Goal: Transaction & Acquisition: Purchase product/service

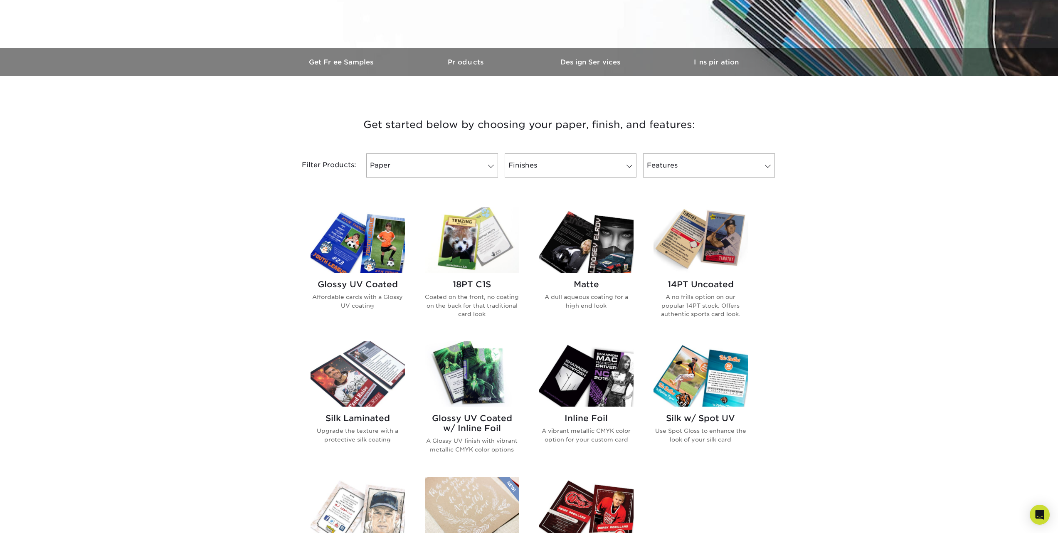
scroll to position [171, 0]
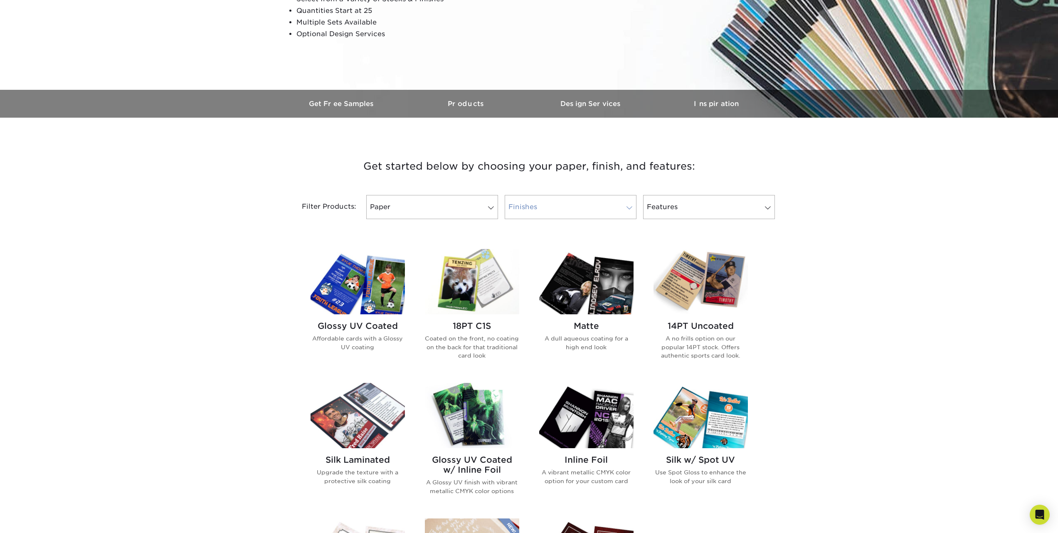
click at [532, 200] on link "Finishes" at bounding box center [571, 207] width 132 height 24
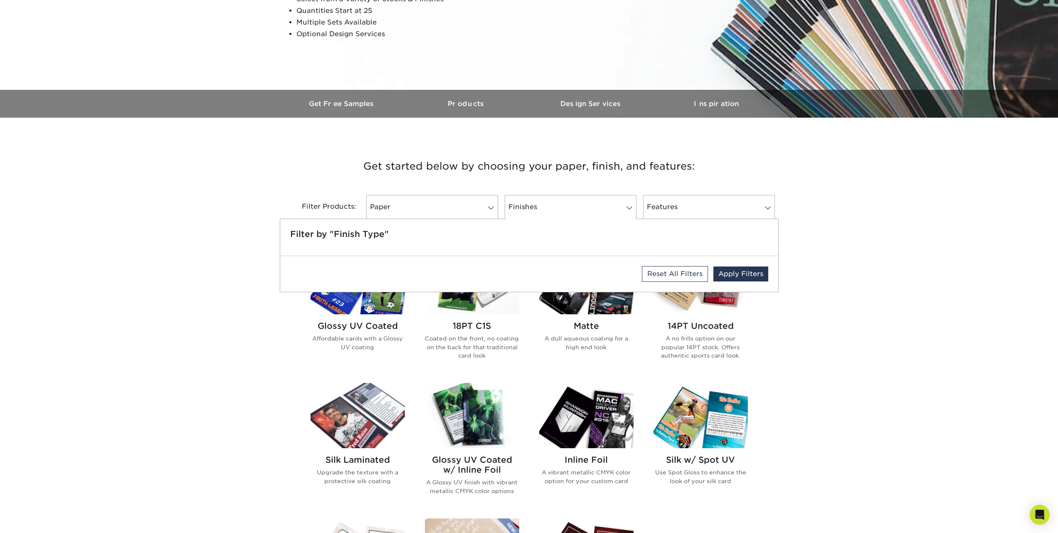
click at [838, 254] on div "Get started below by choosing your paper, finish, and features: Filtered Matche…" at bounding box center [529, 448] width 1058 height 620
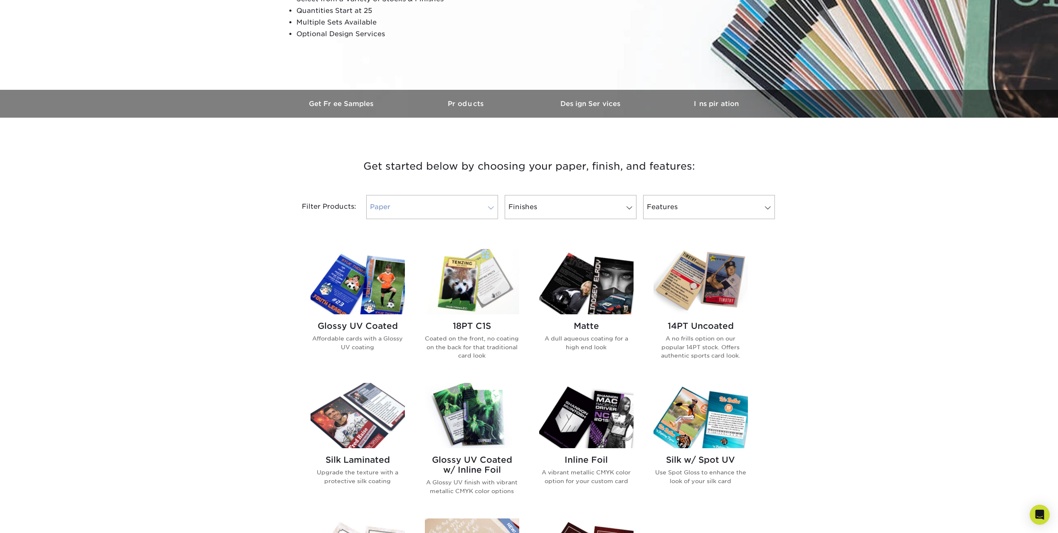
click at [472, 203] on link "Paper" at bounding box center [432, 207] width 132 height 24
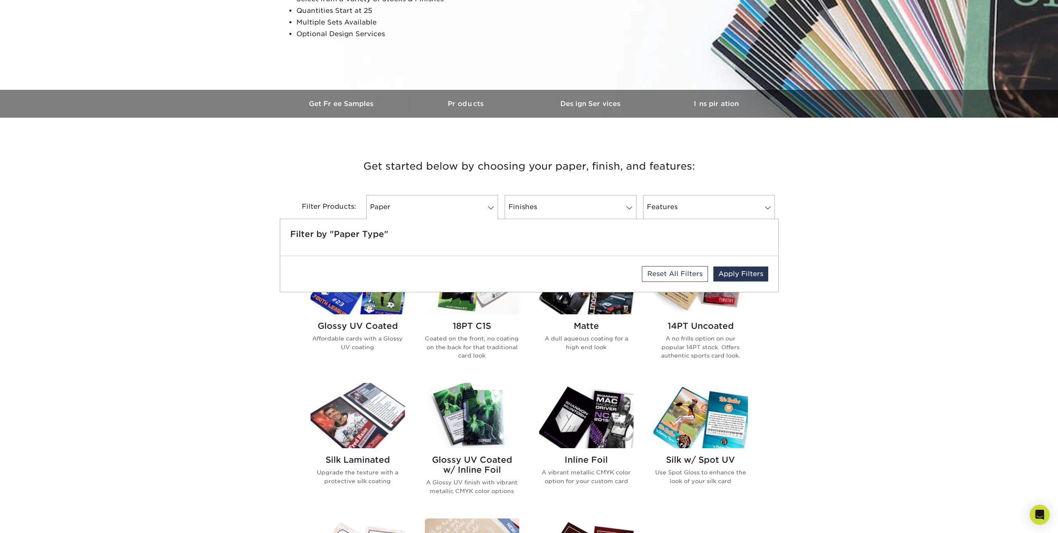
click at [827, 276] on div "Get started below by choosing your paper, finish, and features: Filtered Matche…" at bounding box center [529, 448] width 1058 height 620
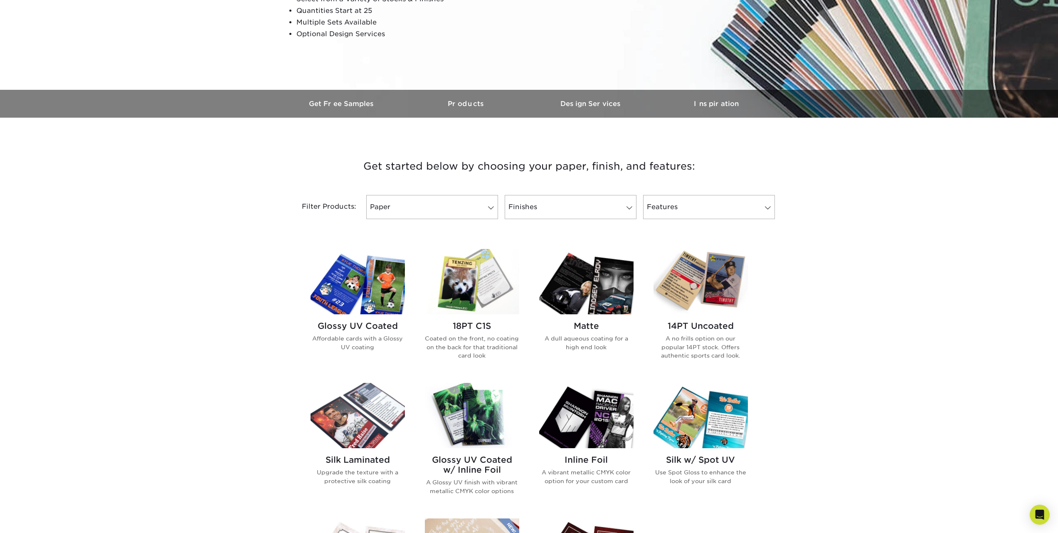
click at [747, 219] on div "Filter Products: Paper Filter by "Paper Type" Reset All Filters Apply Filters F…" at bounding box center [529, 212] width 499 height 54
click at [747, 217] on link "Features" at bounding box center [709, 207] width 132 height 24
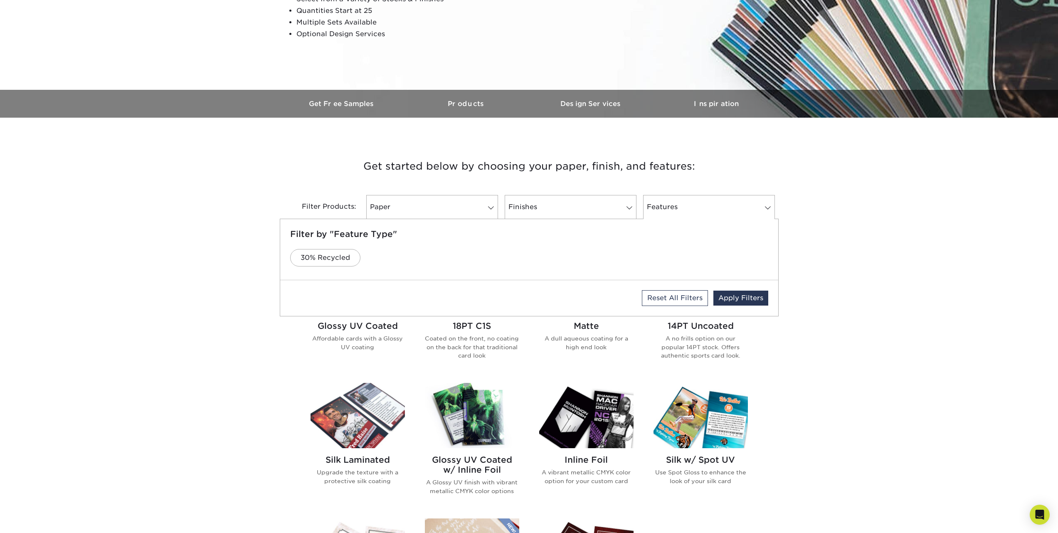
click at [877, 213] on div "Get started below by choosing your paper, finish, and features: Filtered Matche…" at bounding box center [529, 448] width 1058 height 620
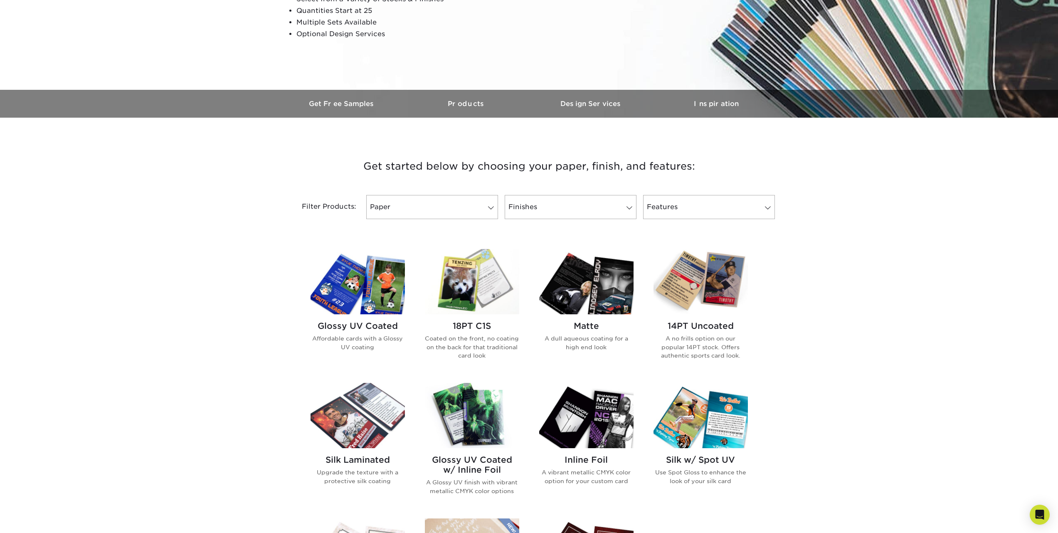
scroll to position [355, 0]
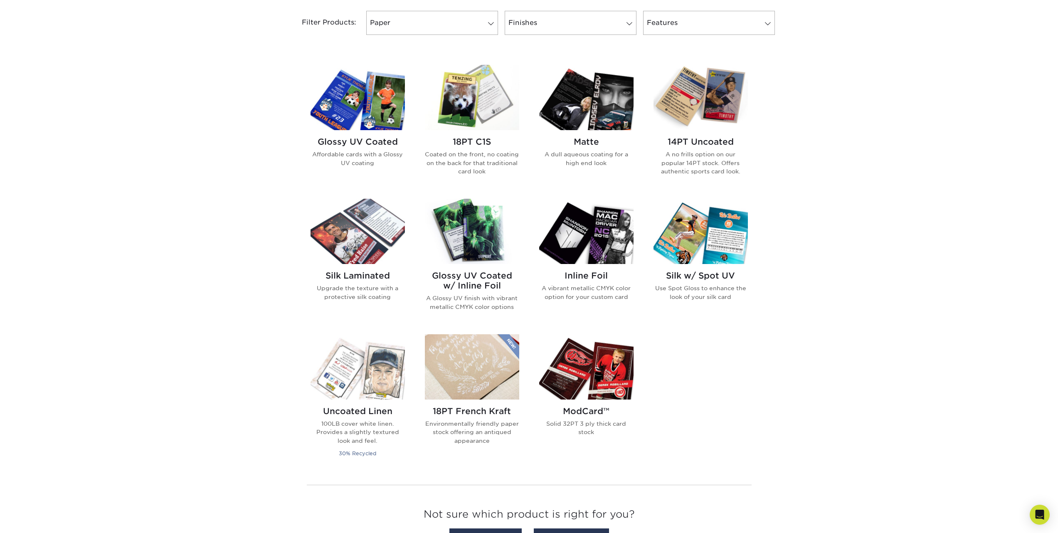
click at [483, 241] on img at bounding box center [472, 231] width 94 height 65
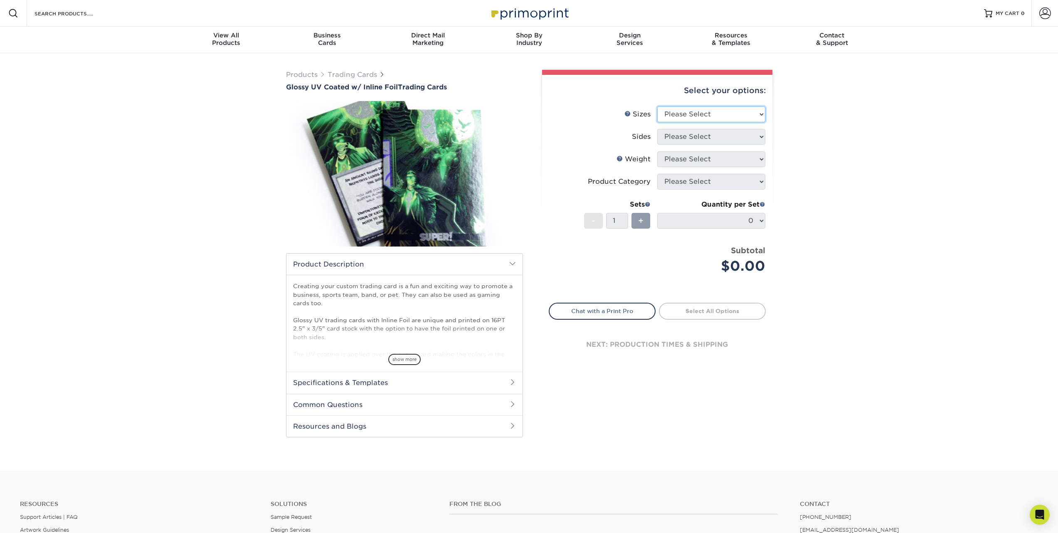
click at [749, 112] on select "Please Select 2.5" x 3.5"" at bounding box center [711, 114] width 108 height 16
select select "2.50x3.50"
click at [657, 106] on select "Please Select 2.5" x 3.5"" at bounding box center [711, 114] width 108 height 16
click at [688, 134] on select "Please Select Print Both Sides - Foil Back Only Print Both Sides - Foil Both Si…" at bounding box center [711, 137] width 108 height 16
select select "e9e9dfb3-fba1-4d60-972c-fd9ca5904d33"
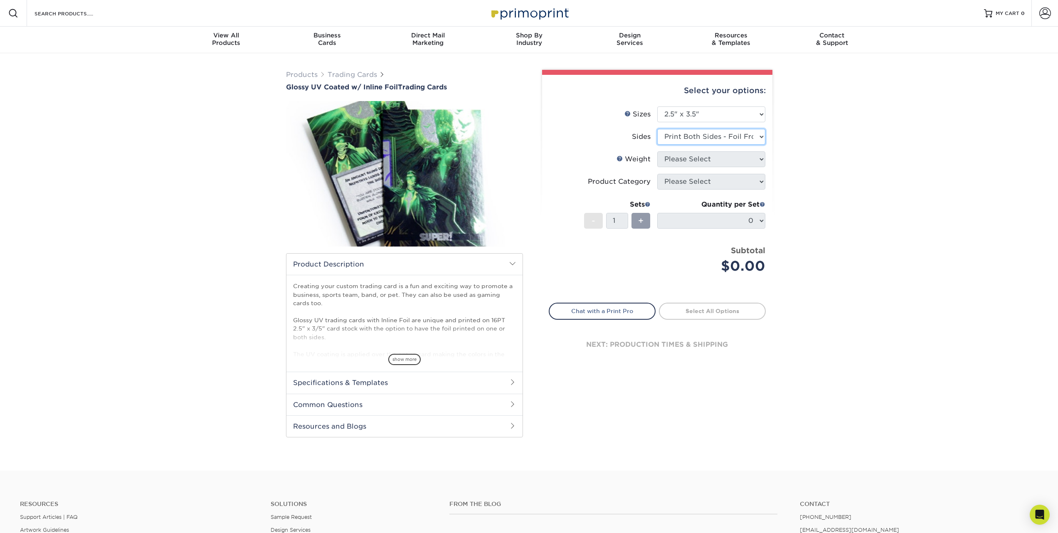
click at [657, 129] on select "Please Select Print Both Sides - Foil Back Only Print Both Sides - Foil Both Si…" at bounding box center [711, 137] width 108 height 16
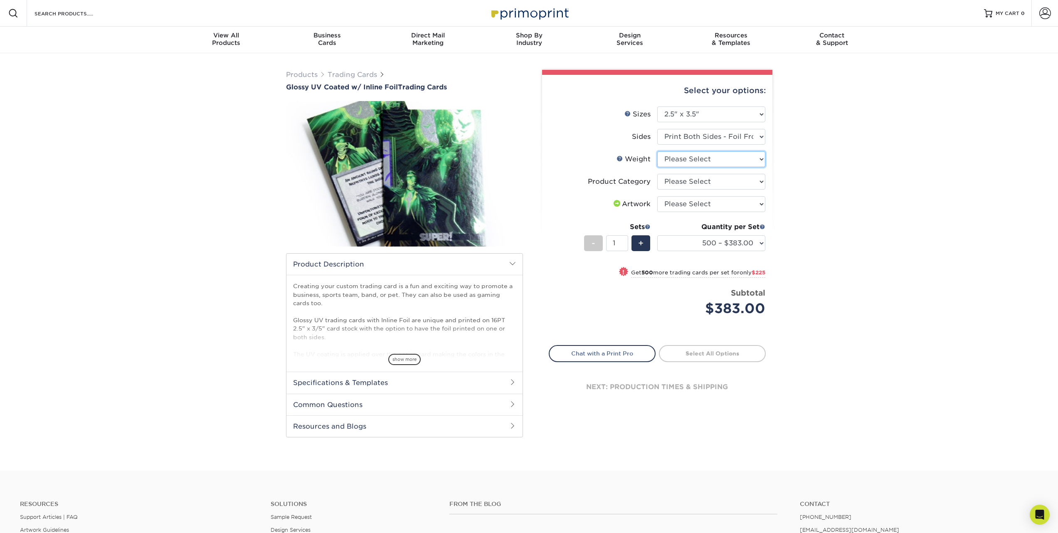
click at [696, 159] on select "Please Select 16PT" at bounding box center [711, 159] width 108 height 16
select select "16PT"
click at [657, 151] on select "Please Select 16PT" at bounding box center [711, 159] width 108 height 16
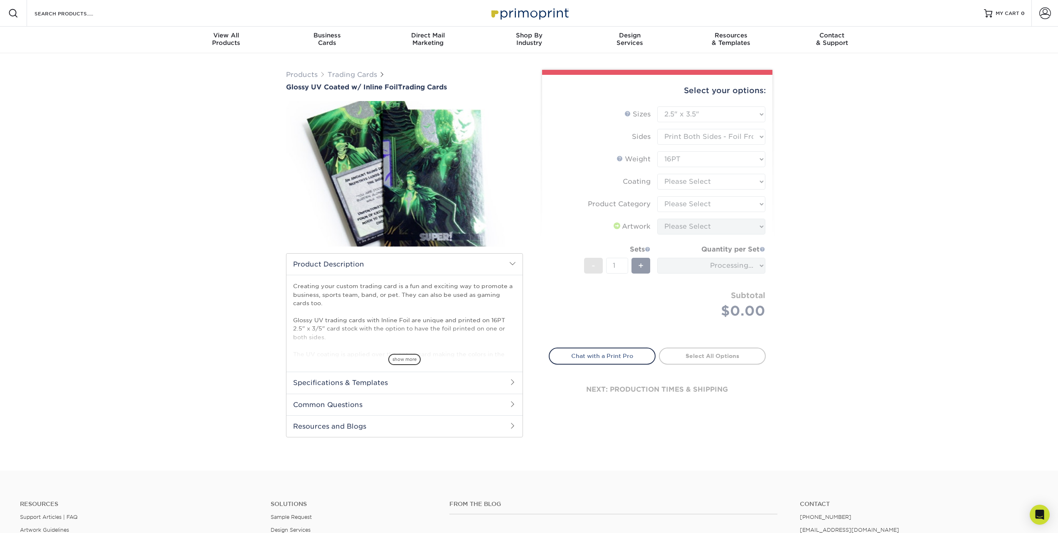
click at [685, 182] on form "Sizes Help Sizes Please Select 2.5" x 3.5" Sides Please Select 16PT - 1" at bounding box center [657, 221] width 217 height 231
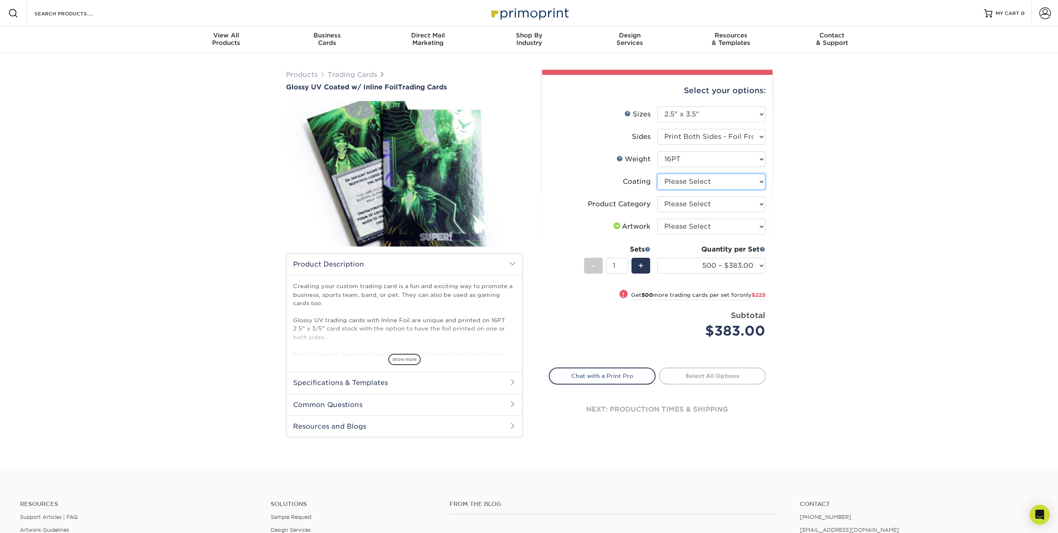
click at [679, 181] on select at bounding box center [711, 182] width 108 height 16
select select "ae367451-b2b8-45df-a344-0f05b6a12993"
click at [657, 174] on select at bounding box center [711, 182] width 108 height 16
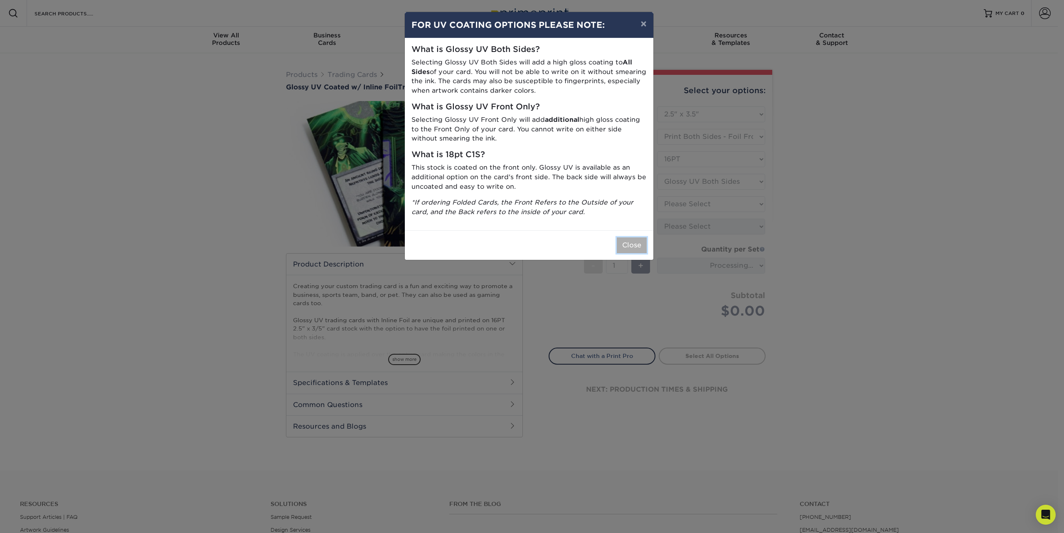
click at [636, 246] on button "Close" at bounding box center [632, 245] width 30 height 16
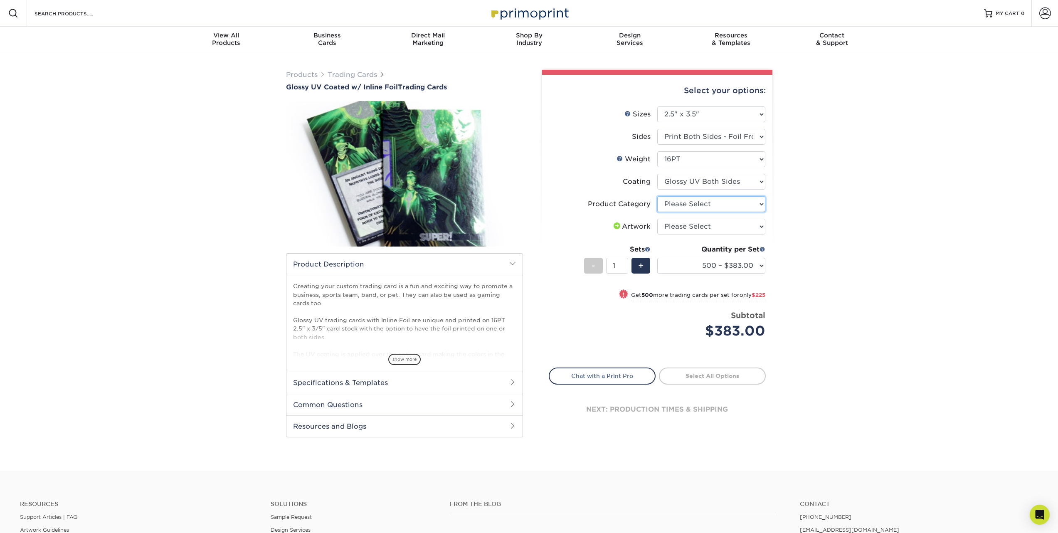
click at [724, 203] on select "Please Select Trading Cards" at bounding box center [711, 204] width 108 height 16
select select "c2f9bce9-36c2-409d-b101-c29d9d031e18"
click at [657, 196] on select "Please Select Trading Cards" at bounding box center [711, 204] width 108 height 16
click at [702, 224] on select "Please Select I will upload files I need a design - $100" at bounding box center [711, 227] width 108 height 16
select select "upload"
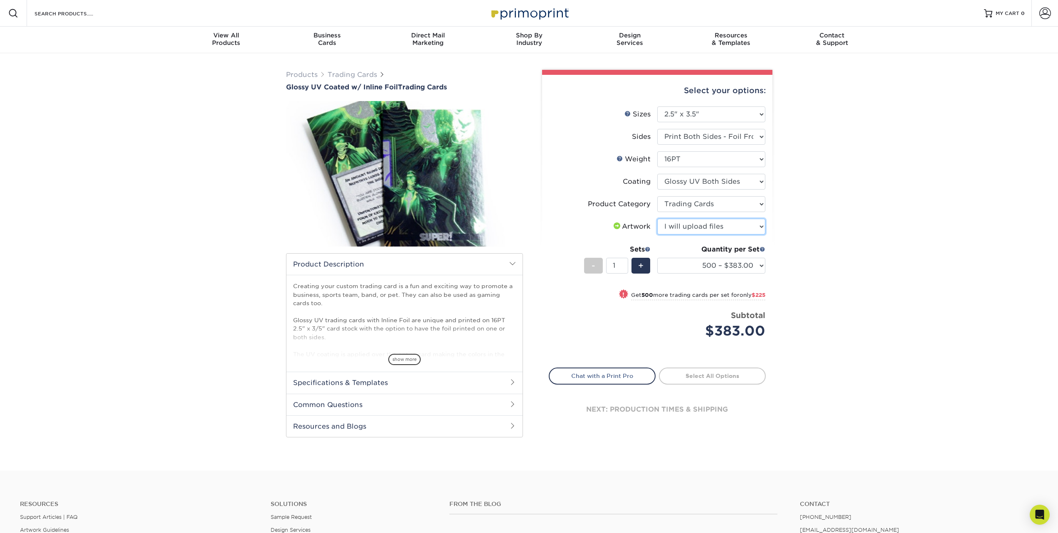
click at [657, 219] on select "Please Select I will upload files I need a design - $100" at bounding box center [711, 227] width 108 height 16
click at [728, 266] on select "500 – $383.00 1000 – $608.00 2500 – $883.00 5000 – $1252.00" at bounding box center [711, 266] width 108 height 16
